Goal: Task Accomplishment & Management: Use online tool/utility

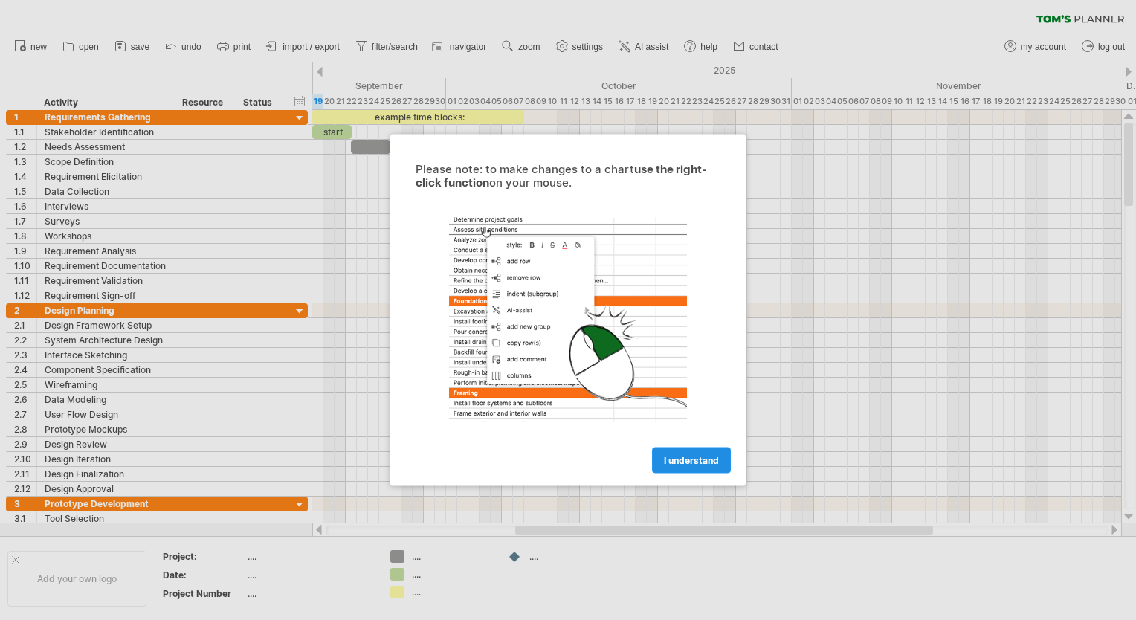
click at [723, 458] on link "I understand" at bounding box center [691, 461] width 79 height 26
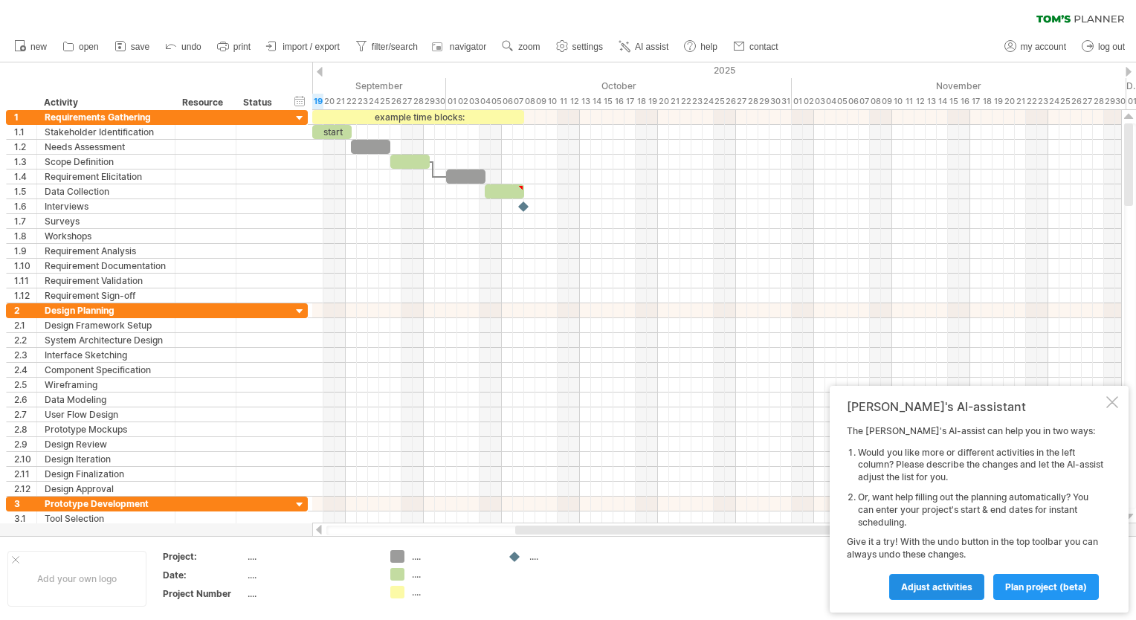
click at [955, 589] on span "Adjust activities" at bounding box center [936, 586] width 71 height 11
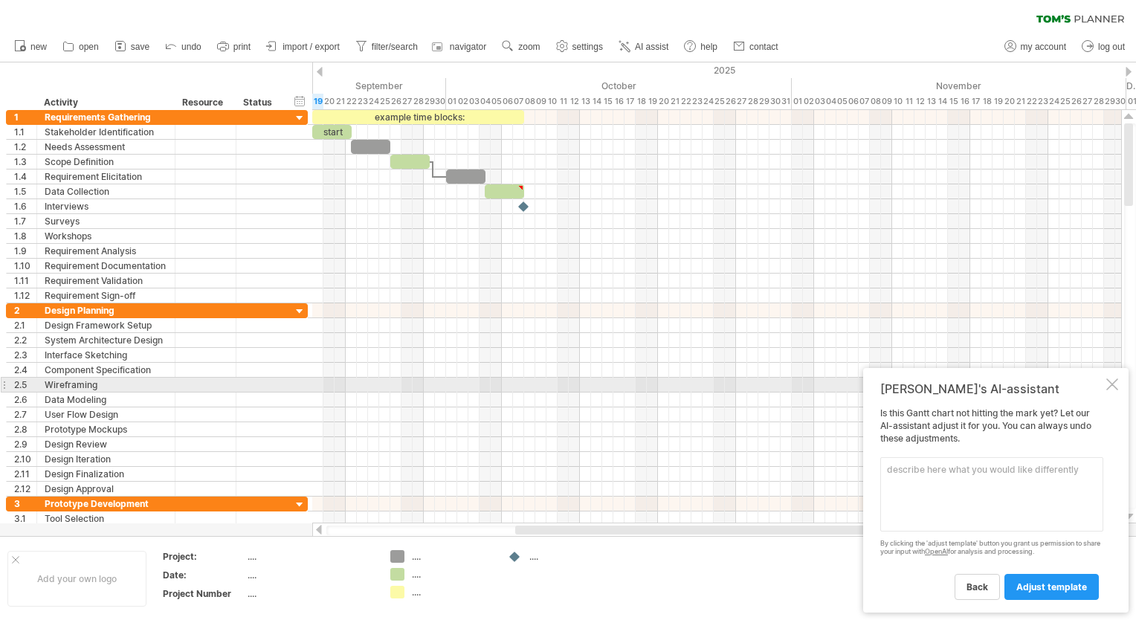
click at [1110, 385] on div at bounding box center [1112, 384] width 12 height 12
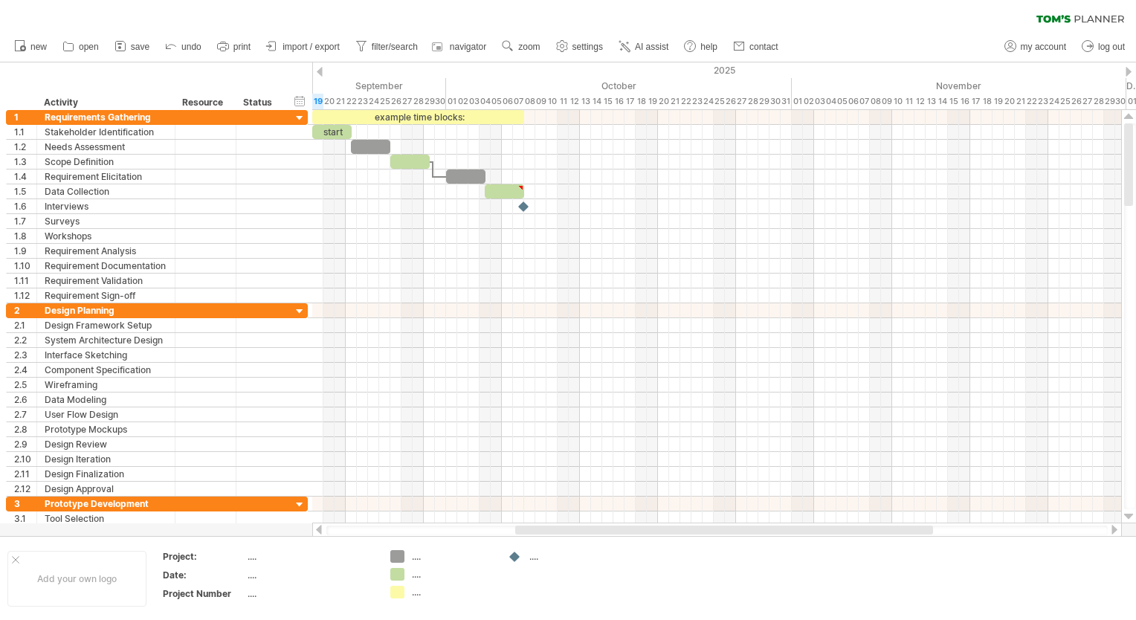
drag, startPoint x: 1130, startPoint y: 155, endPoint x: 1136, endPoint y: 129, distance: 26.7
click at [1135, 129] on html "progress(100%) Trying to reach [DOMAIN_NAME] Connected again... 0% clear filter…" at bounding box center [568, 311] width 1136 height 623
click at [35, 48] on span "new" at bounding box center [38, 47] width 16 height 10
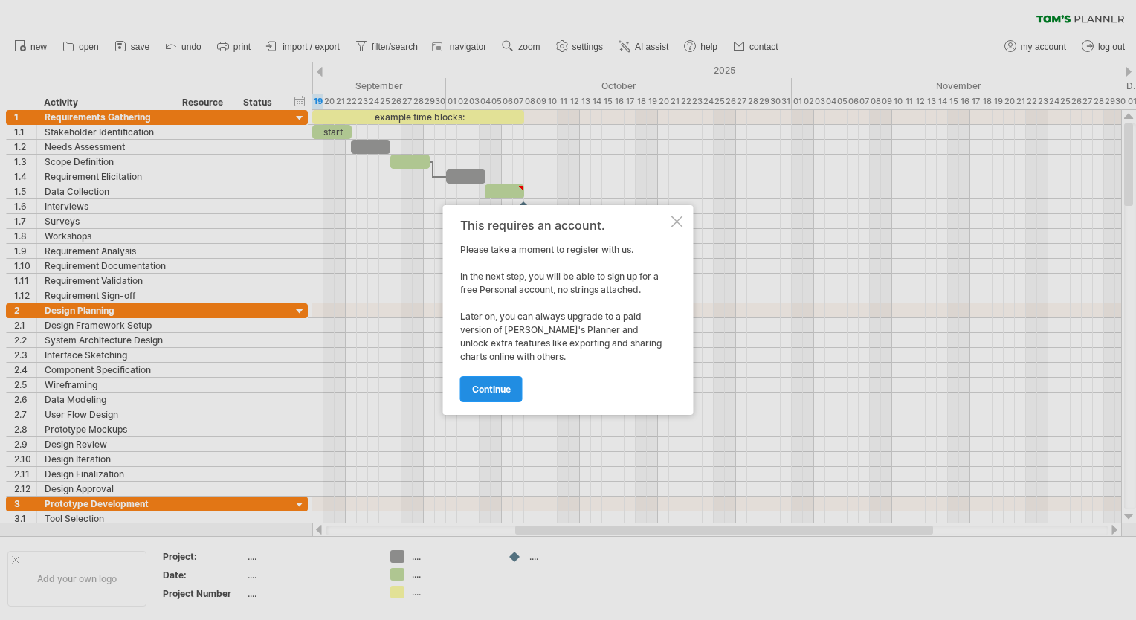
click at [477, 386] on span "continue" at bounding box center [491, 389] width 39 height 11
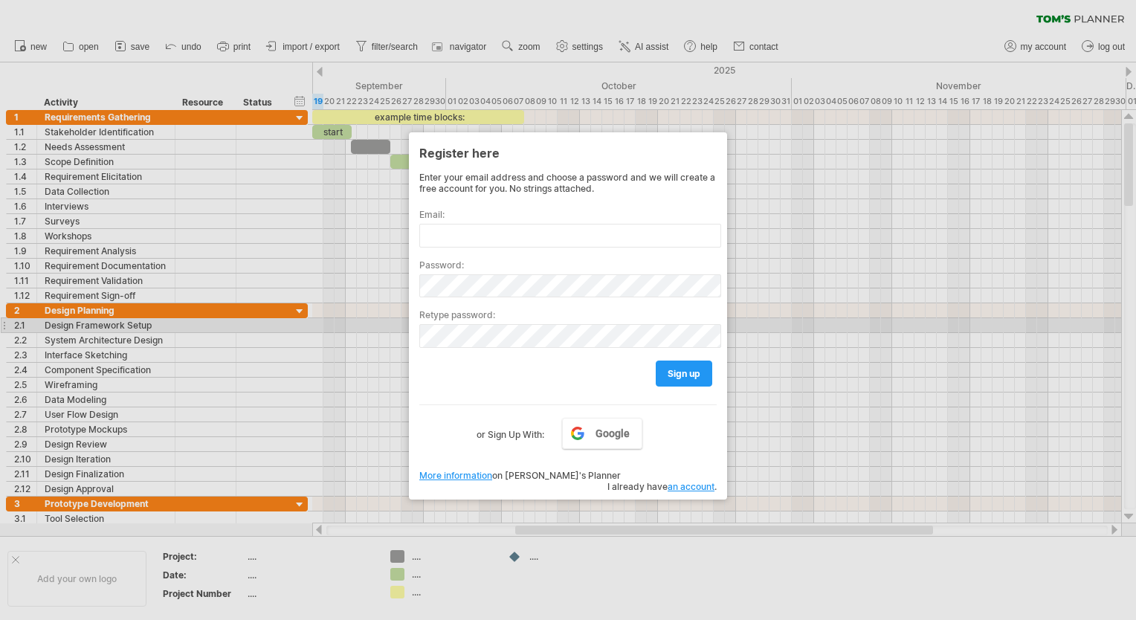
click at [848, 331] on div at bounding box center [568, 310] width 1136 height 620
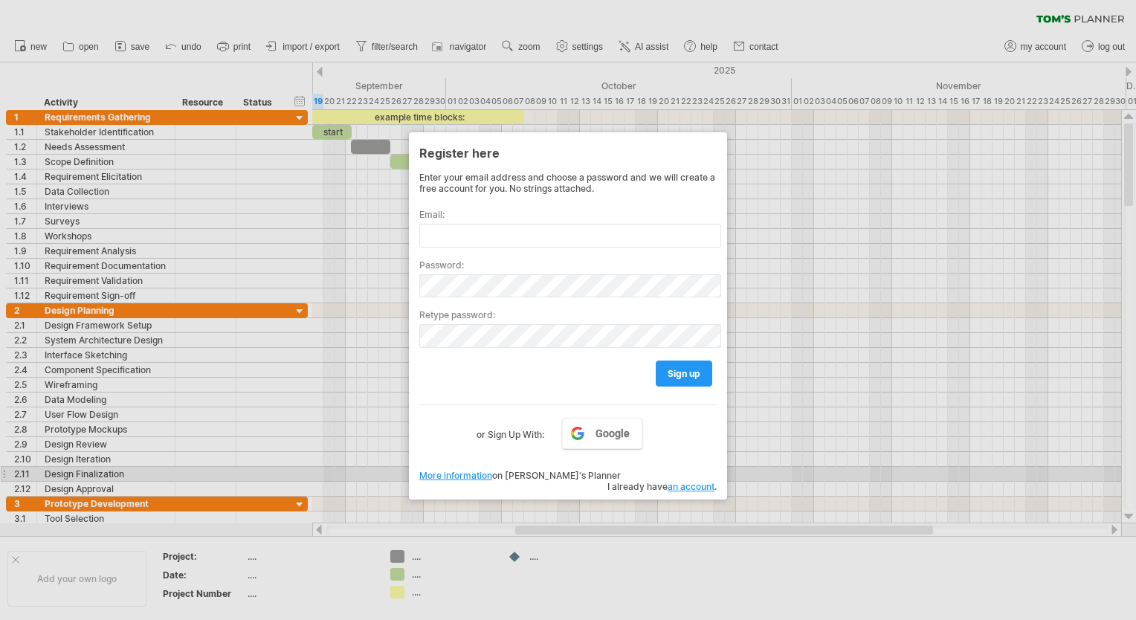
click at [694, 481] on link "an account" at bounding box center [691, 486] width 47 height 11
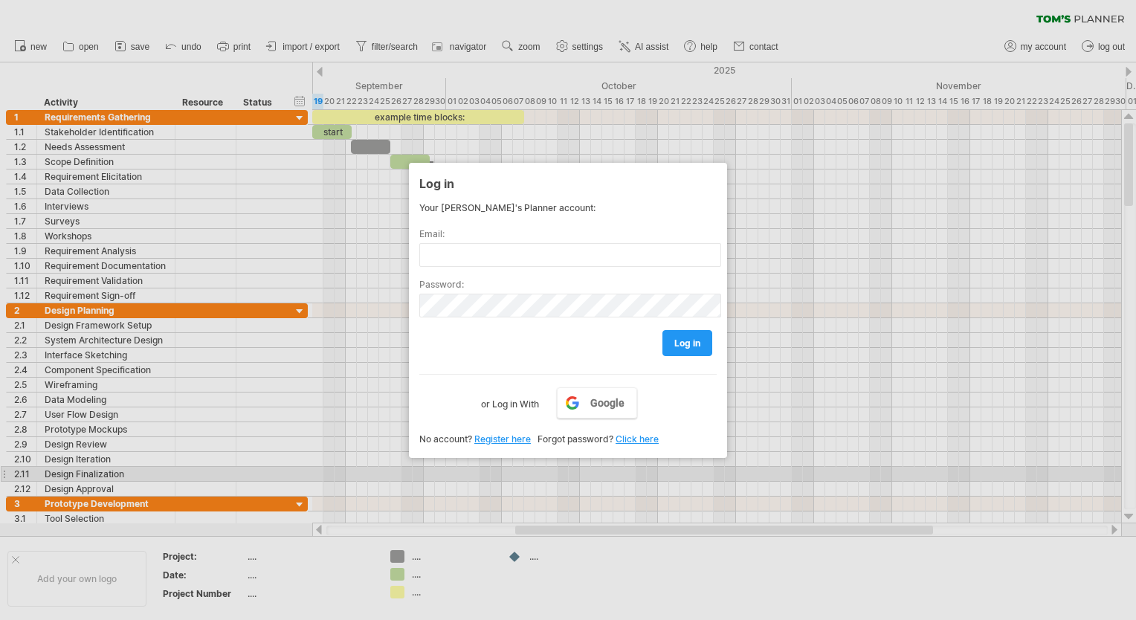
click at [349, 372] on div at bounding box center [568, 310] width 1136 height 620
